Goal: Find specific page/section: Find specific page/section

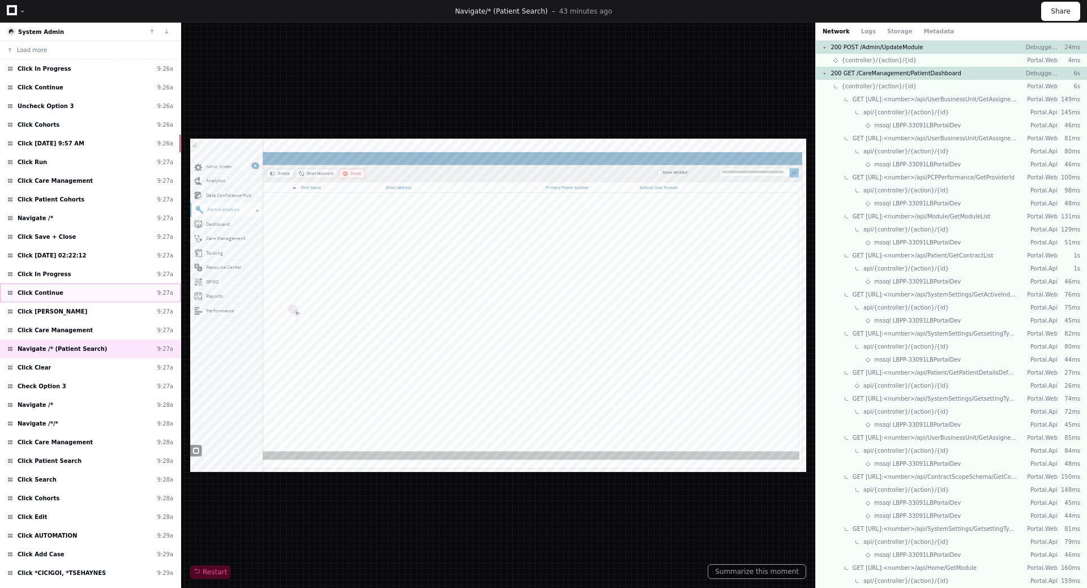
click at [60, 293] on div "Click Continue 9:27a" at bounding box center [90, 293] width 181 height 19
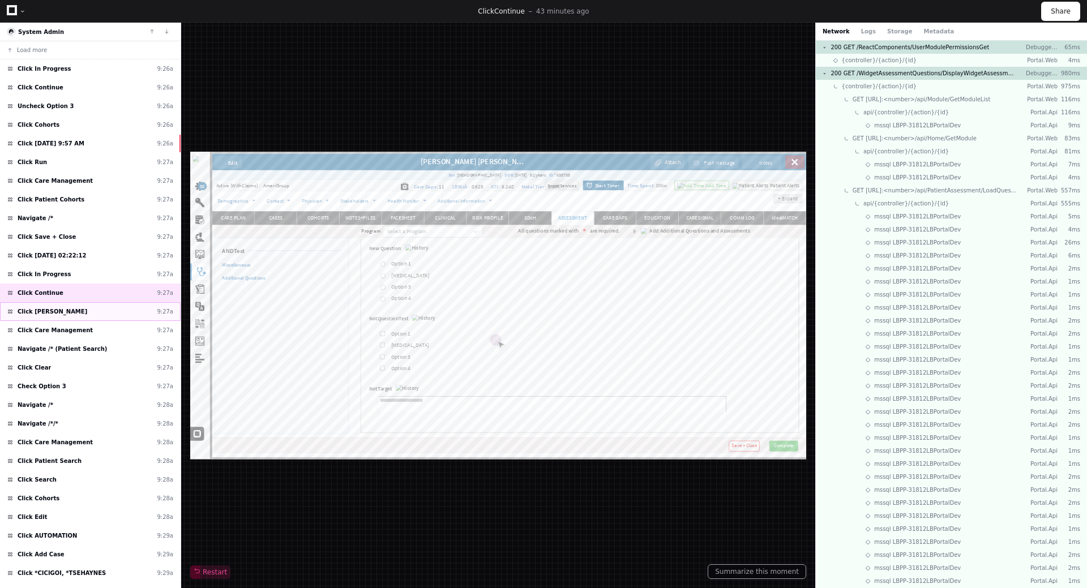
scroll to position [402, 0]
click at [31, 312] on span "Click [PERSON_NAME]" at bounding box center [53, 311] width 70 height 8
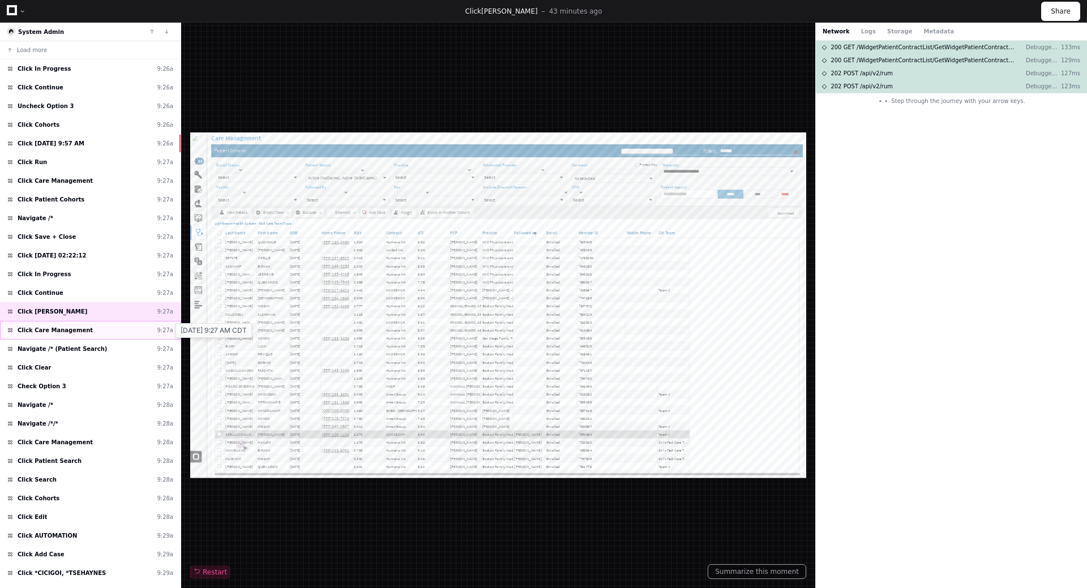
scroll to position [51, 0]
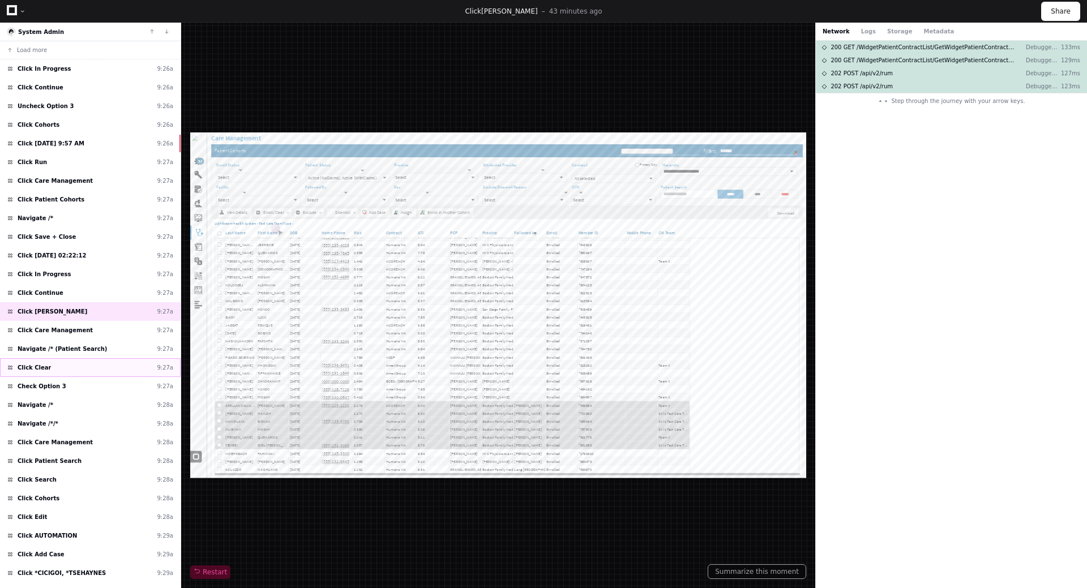
click at [23, 366] on span "Click Clear" at bounding box center [34, 367] width 33 height 8
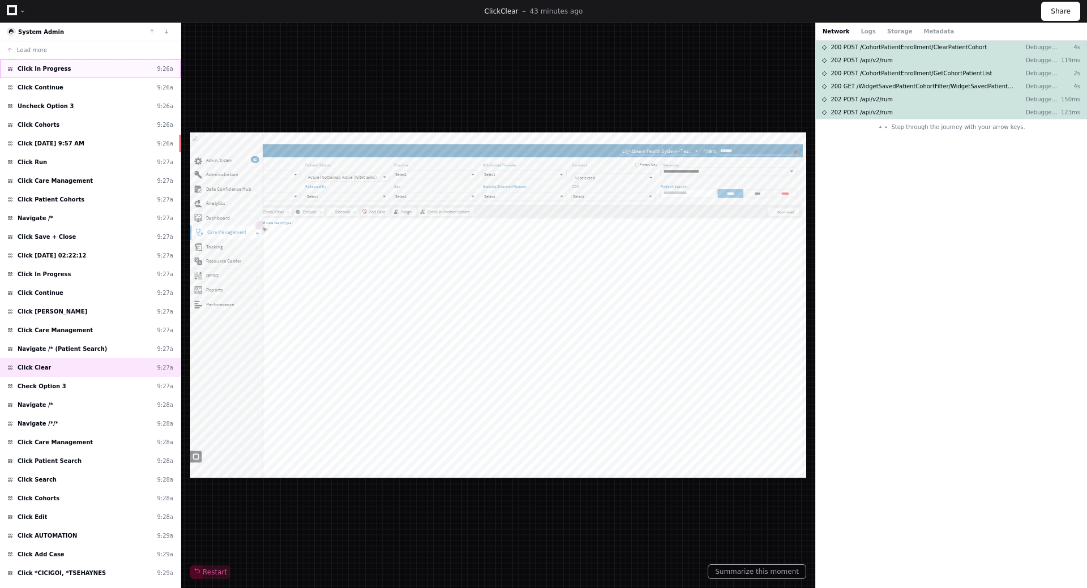
click at [41, 67] on span "Click In Progress" at bounding box center [44, 69] width 53 height 8
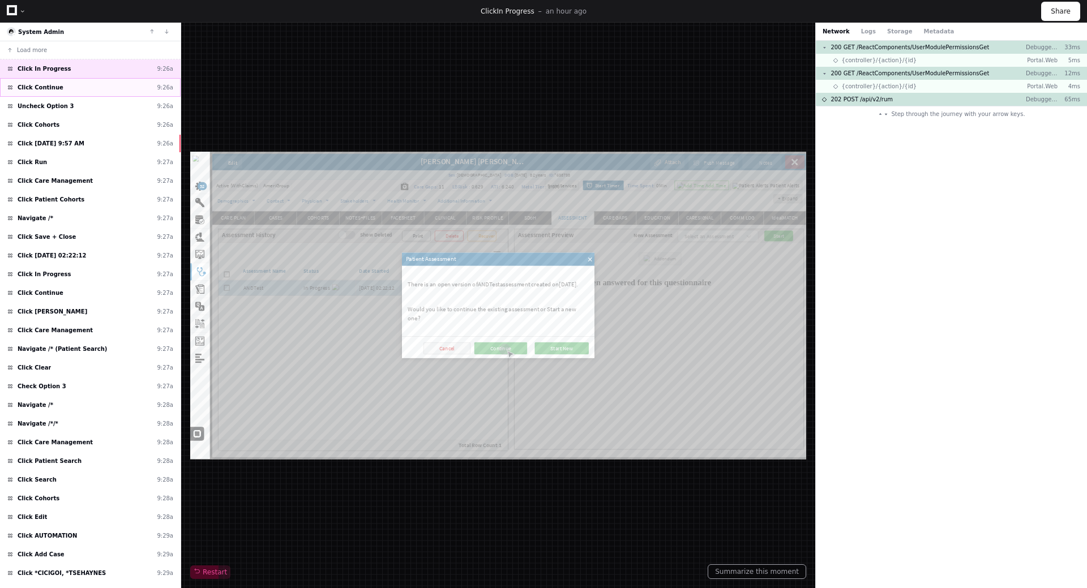
click at [38, 91] on span "Click Continue" at bounding box center [41, 87] width 46 height 8
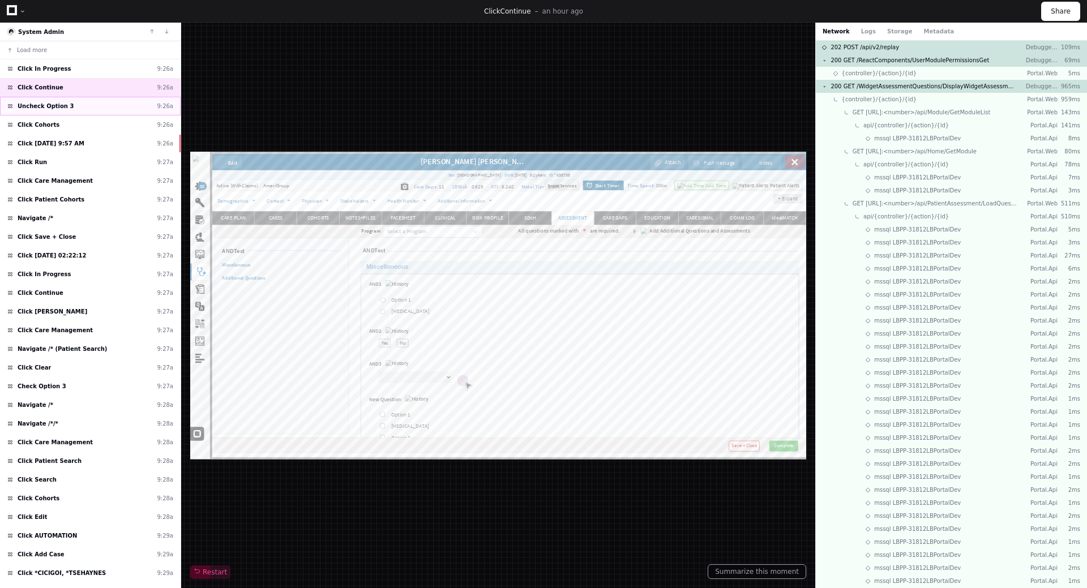
click at [36, 105] on span "Uncheck Option 3" at bounding box center [46, 106] width 56 height 8
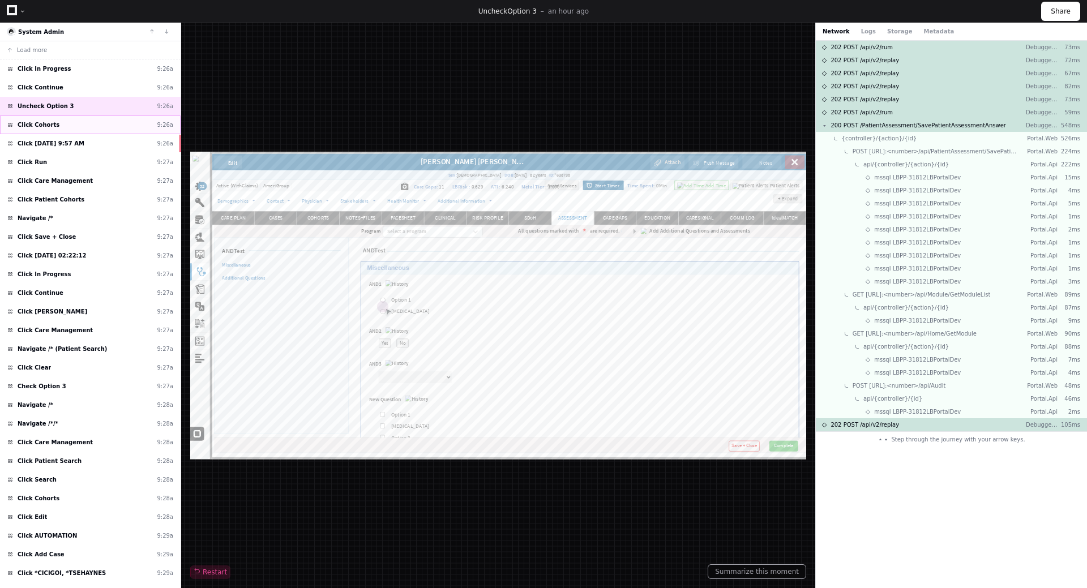
scroll to position [203, 0]
click at [27, 125] on span "Click Cohorts" at bounding box center [39, 125] width 42 height 8
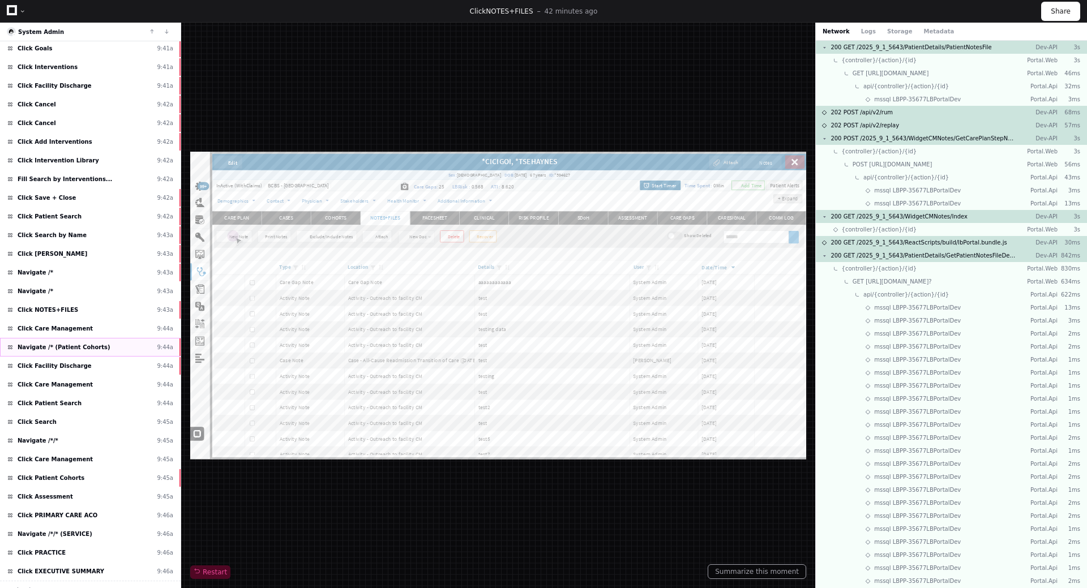
scroll to position [1749, 0]
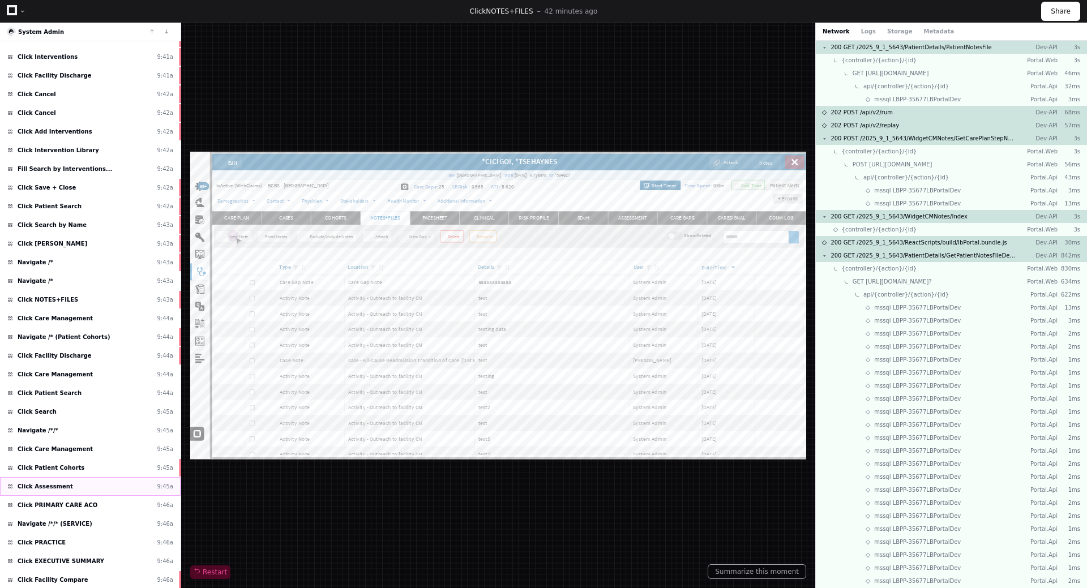
click at [60, 492] on div "Click Assessment 9:45a" at bounding box center [90, 486] width 181 height 19
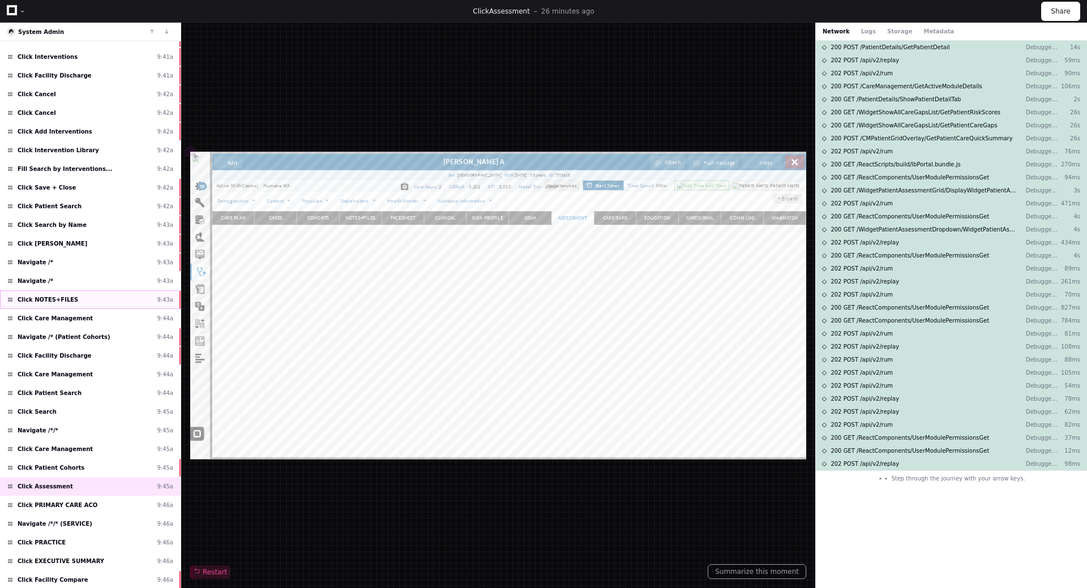
click at [50, 298] on span "Click NOTES+FILES" at bounding box center [48, 299] width 61 height 8
